Goal: Find specific page/section: Locate item on page

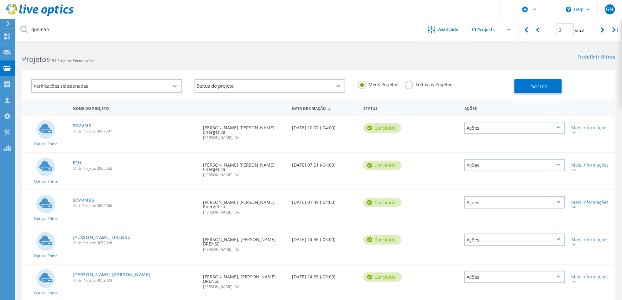
type input "gusmao"
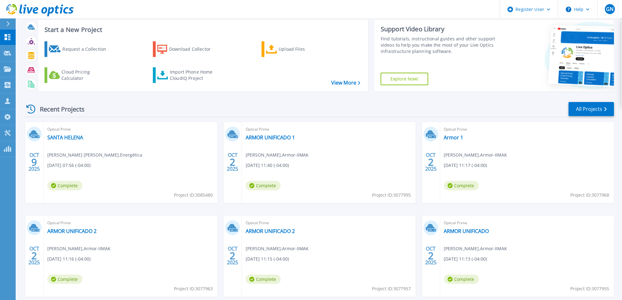
scroll to position [2, 0]
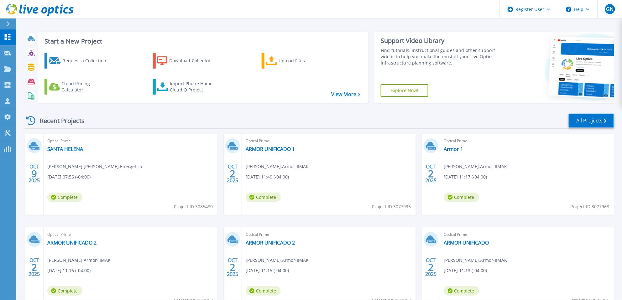
click at [597, 127] on link "All Projects" at bounding box center [590, 121] width 45 height 14
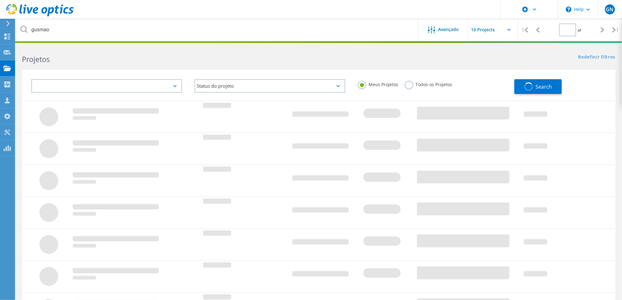
type input "1"
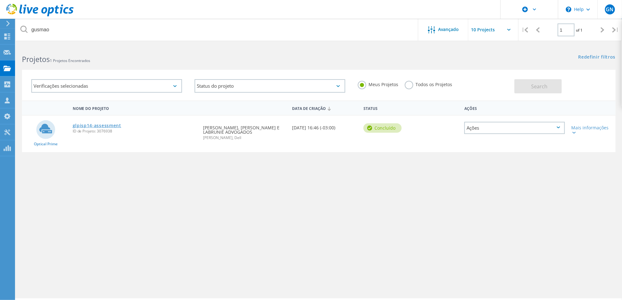
click at [100, 126] on link "glpisp14-assessment" at bounding box center [97, 125] width 49 height 4
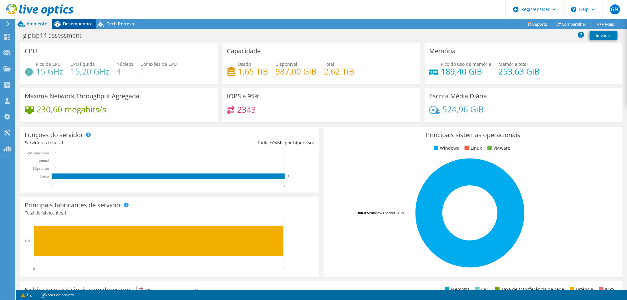
click at [79, 22] on span "Desempenho" at bounding box center [77, 24] width 28 height 6
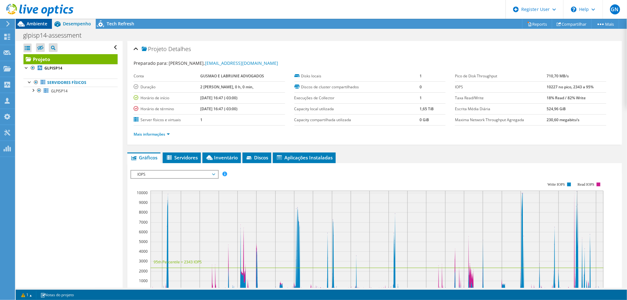
click at [33, 24] on span "Ambiente" at bounding box center [37, 24] width 21 height 6
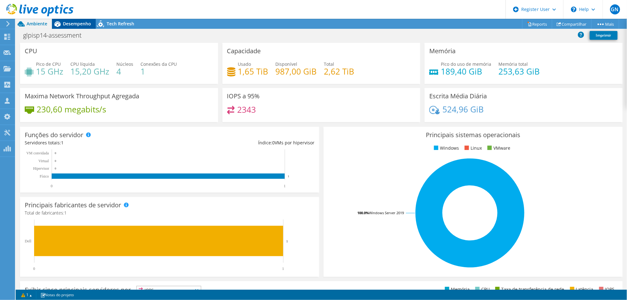
click at [80, 26] on span "Desempenho" at bounding box center [77, 24] width 28 height 6
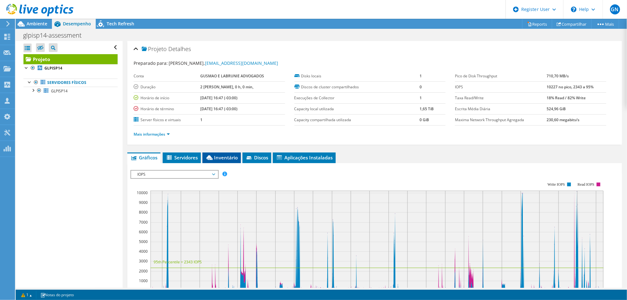
click at [224, 157] on span "Inventário" at bounding box center [222, 157] width 32 height 6
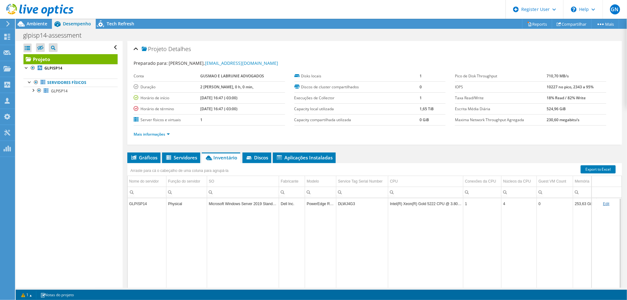
click at [349, 202] on td "DLWJ4G3" at bounding box center [363, 203] width 52 height 11
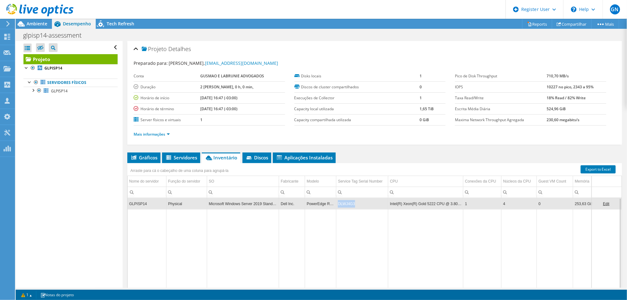
copy td "DLWJ4G3"
click at [31, 24] on span "Ambiente" at bounding box center [37, 24] width 21 height 6
